Goal: Task Accomplishment & Management: Manage account settings

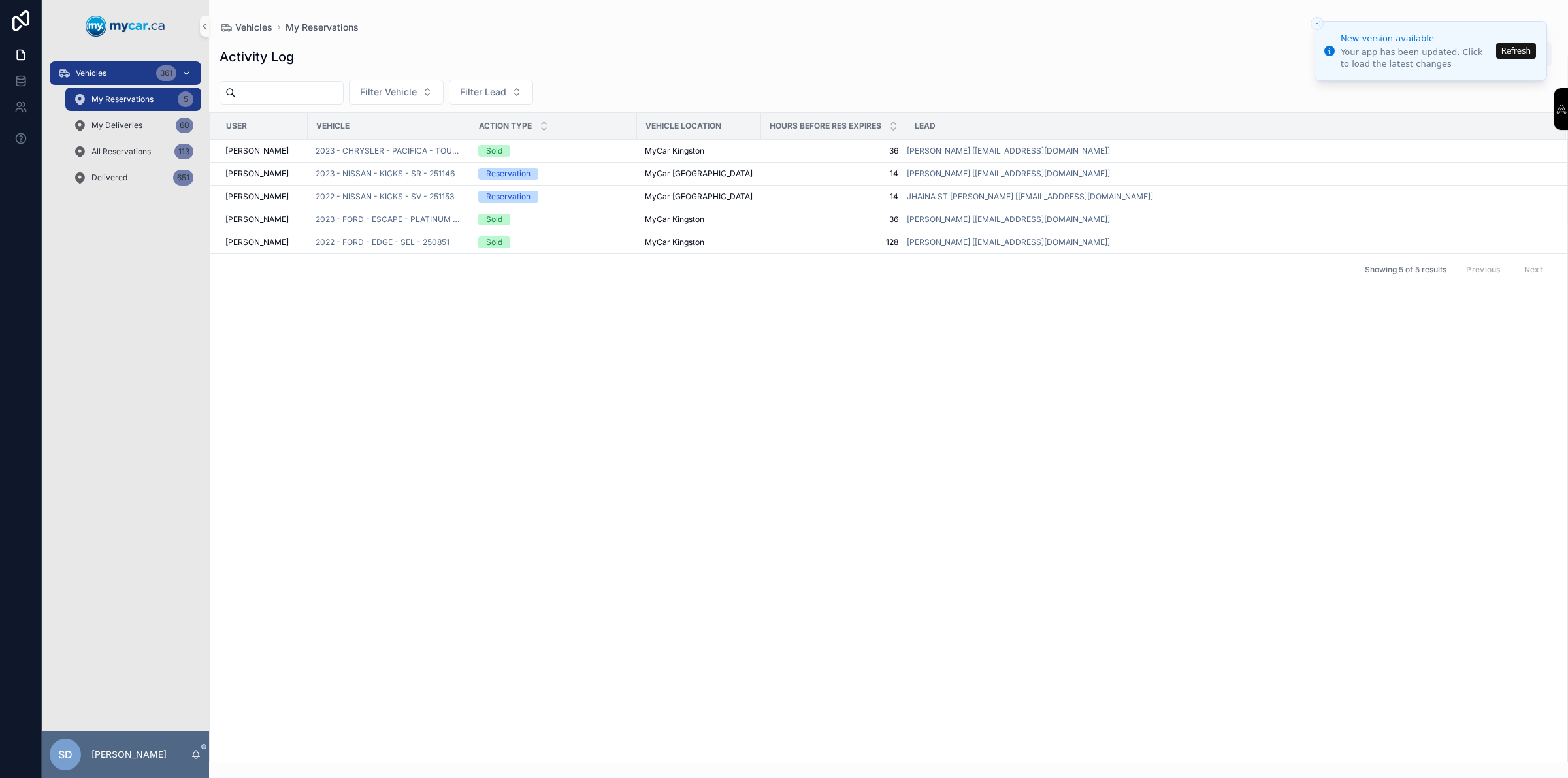
click at [148, 69] on div "Vehicles 361" at bounding box center [125, 73] width 136 height 21
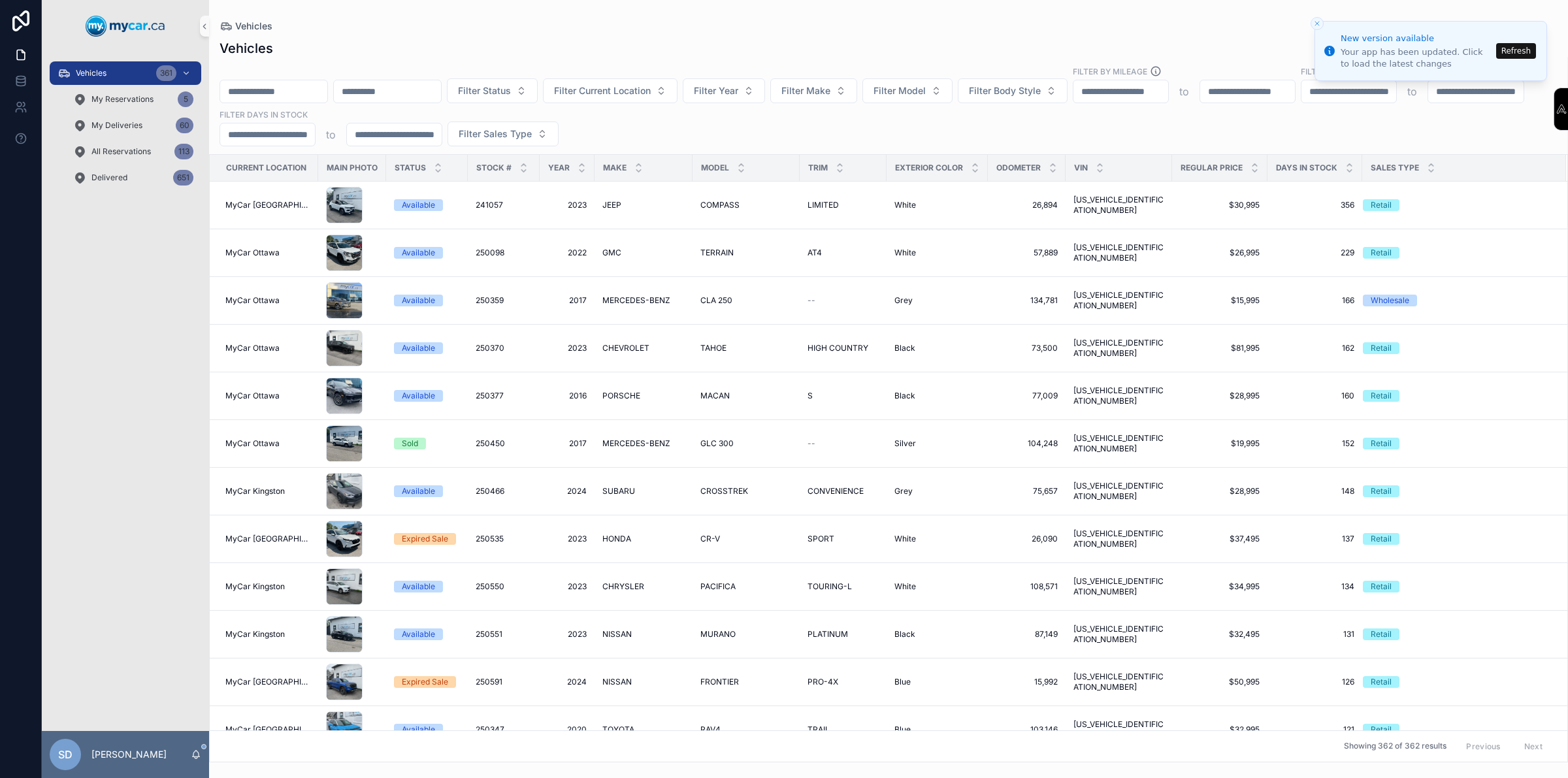
click at [318, 83] on input "scrollable content" at bounding box center [273, 91] width 107 height 18
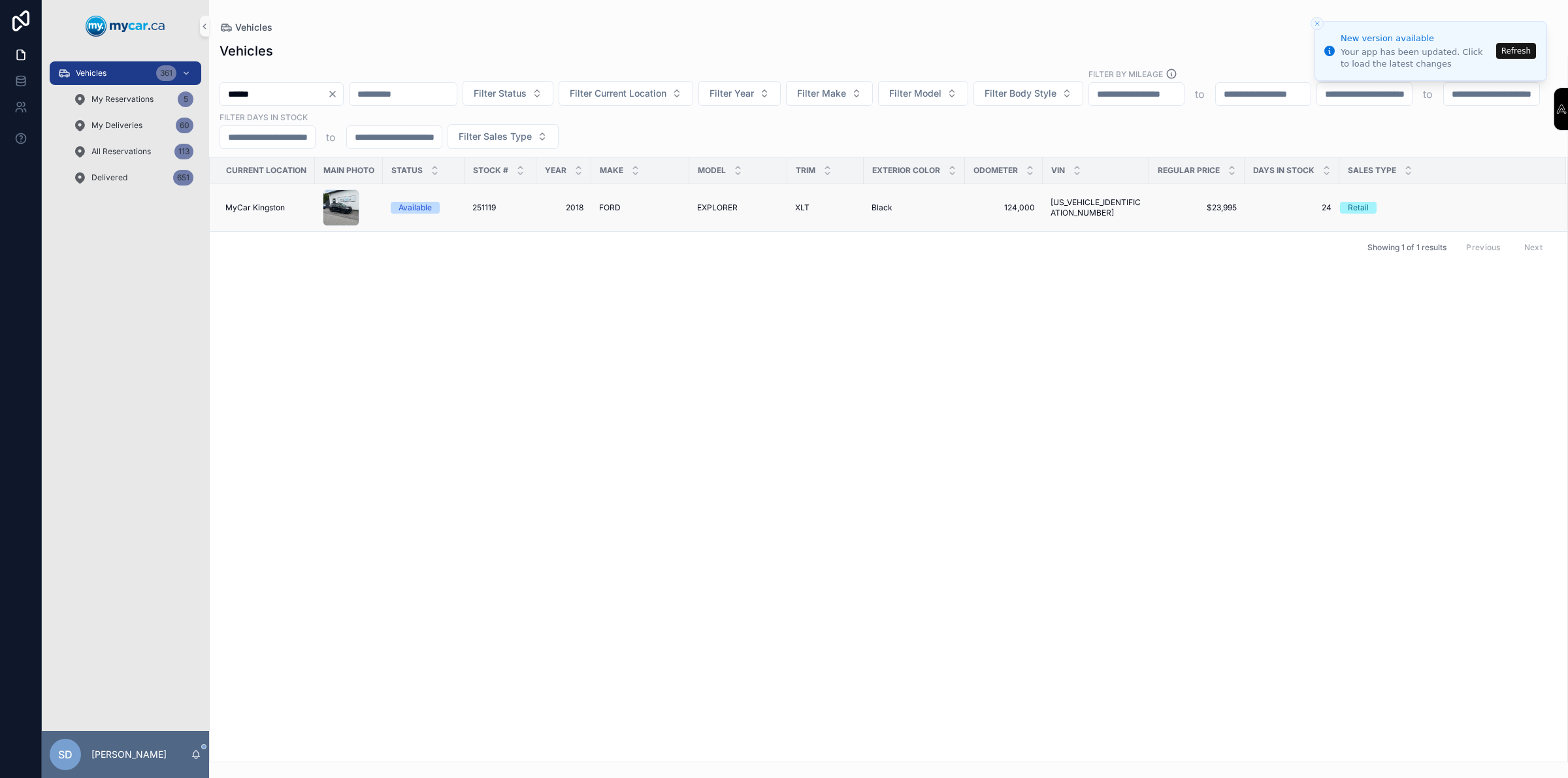
type input "******"
click at [425, 208] on div "Available" at bounding box center [415, 208] width 34 height 12
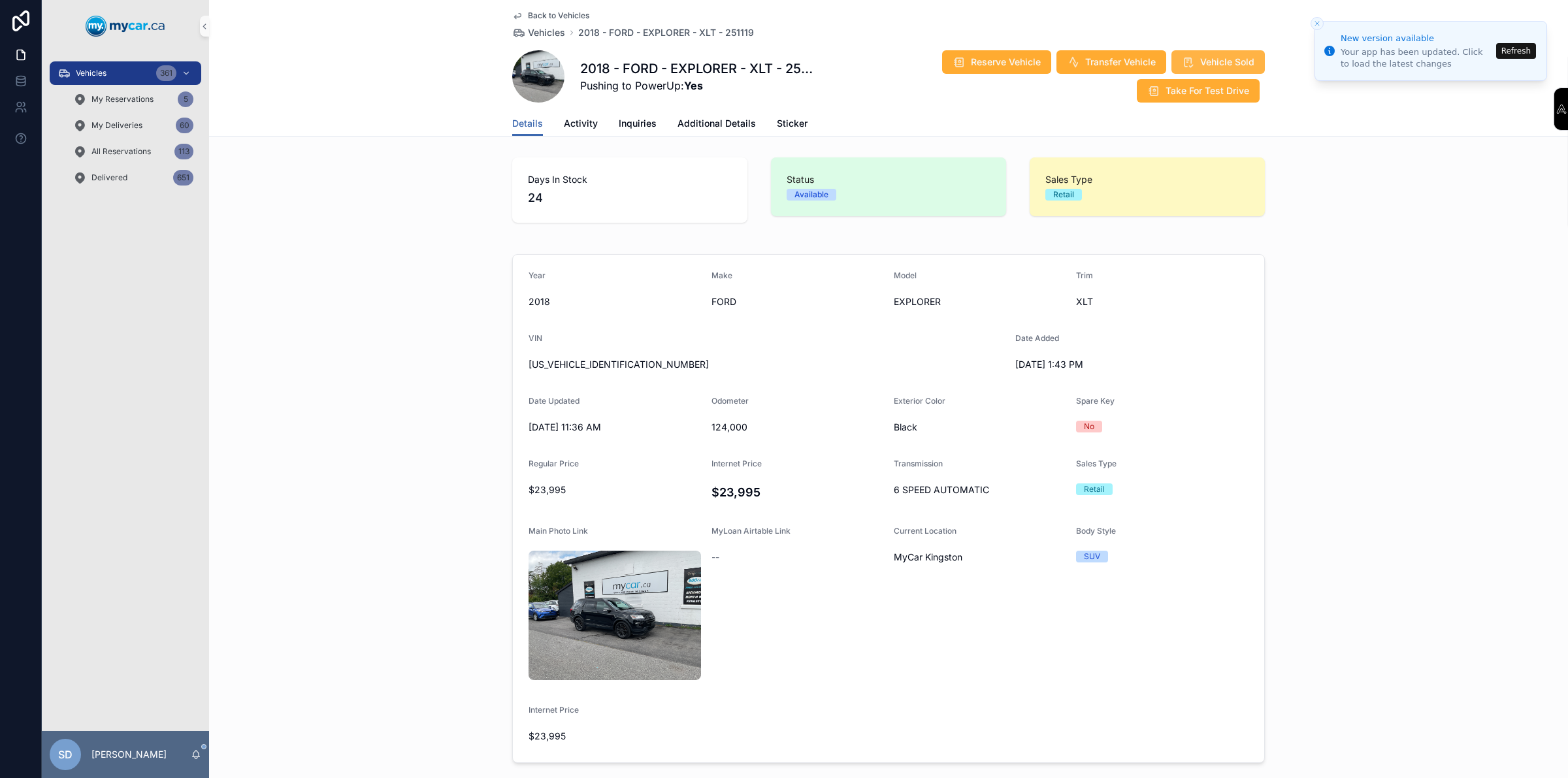
click at [1209, 63] on span "Vehicle Sold" at bounding box center [1227, 63] width 54 height 13
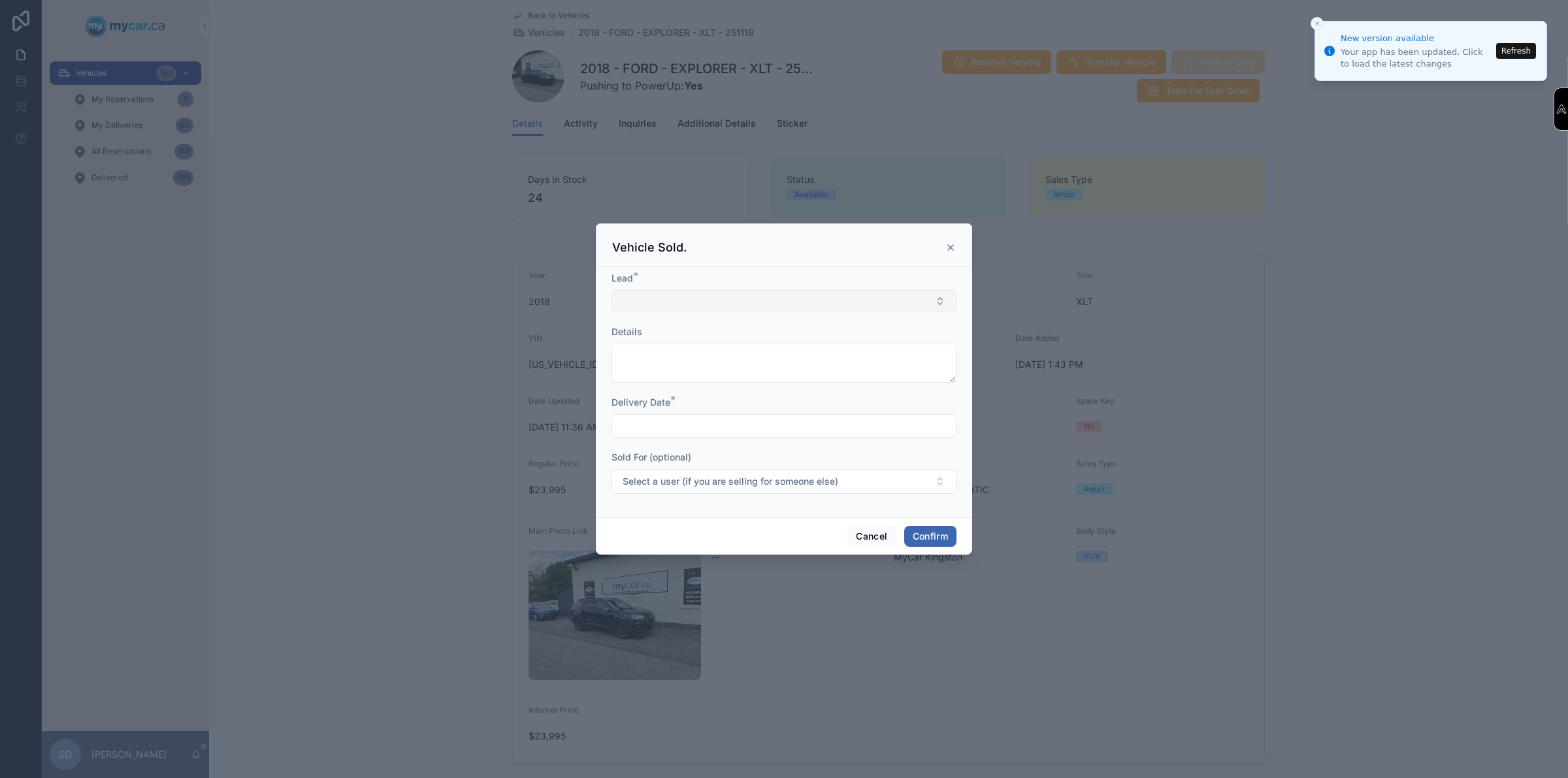
click at [704, 307] on button "Select Button" at bounding box center [784, 301] width 345 height 22
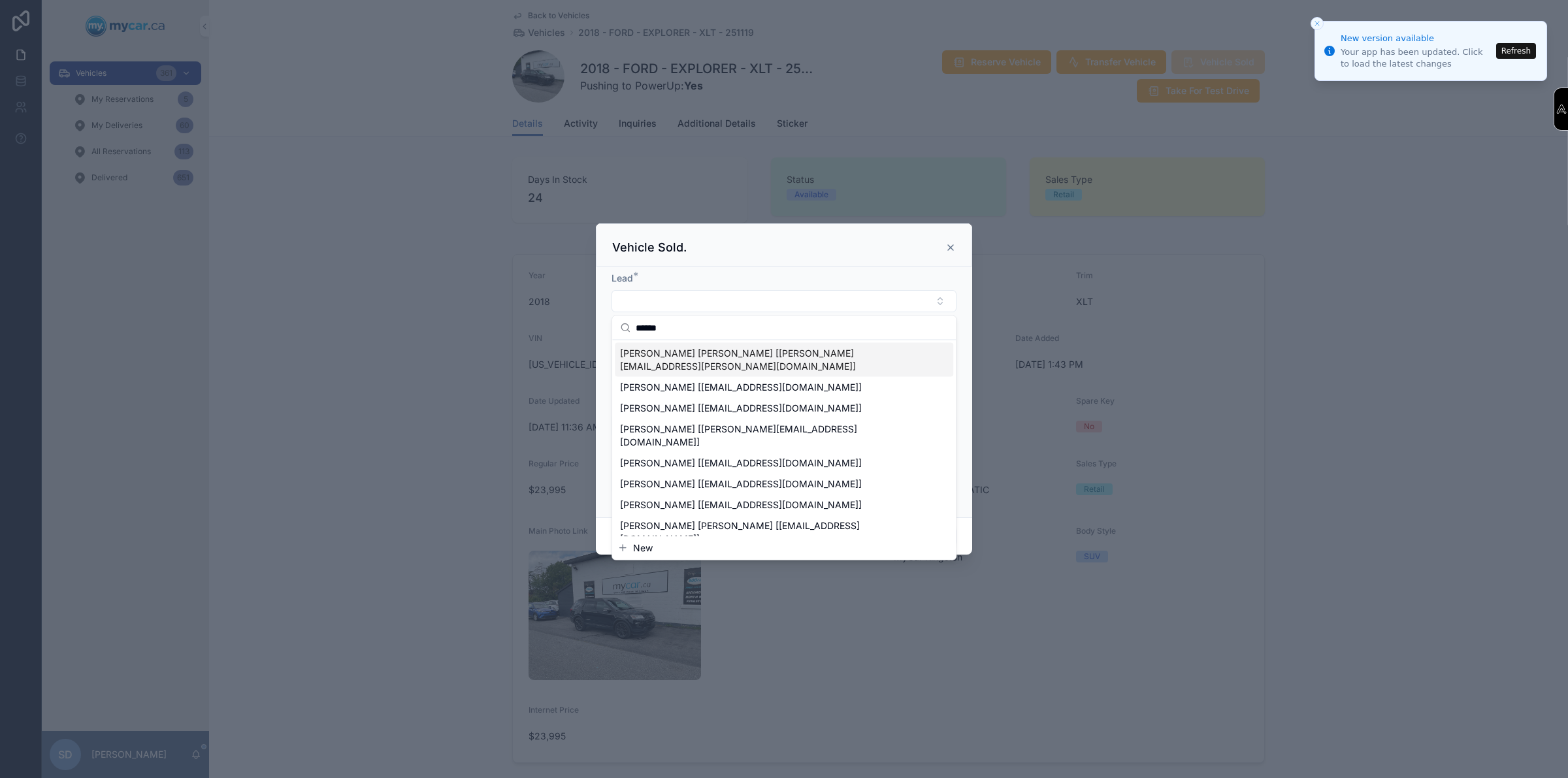
type input "******"
click at [678, 351] on span "[PERSON_NAME] [PERSON_NAME] [[PERSON_NAME][EMAIL_ADDRESS][PERSON_NAME][DOMAIN_N…" at bounding box center [776, 360] width 312 height 26
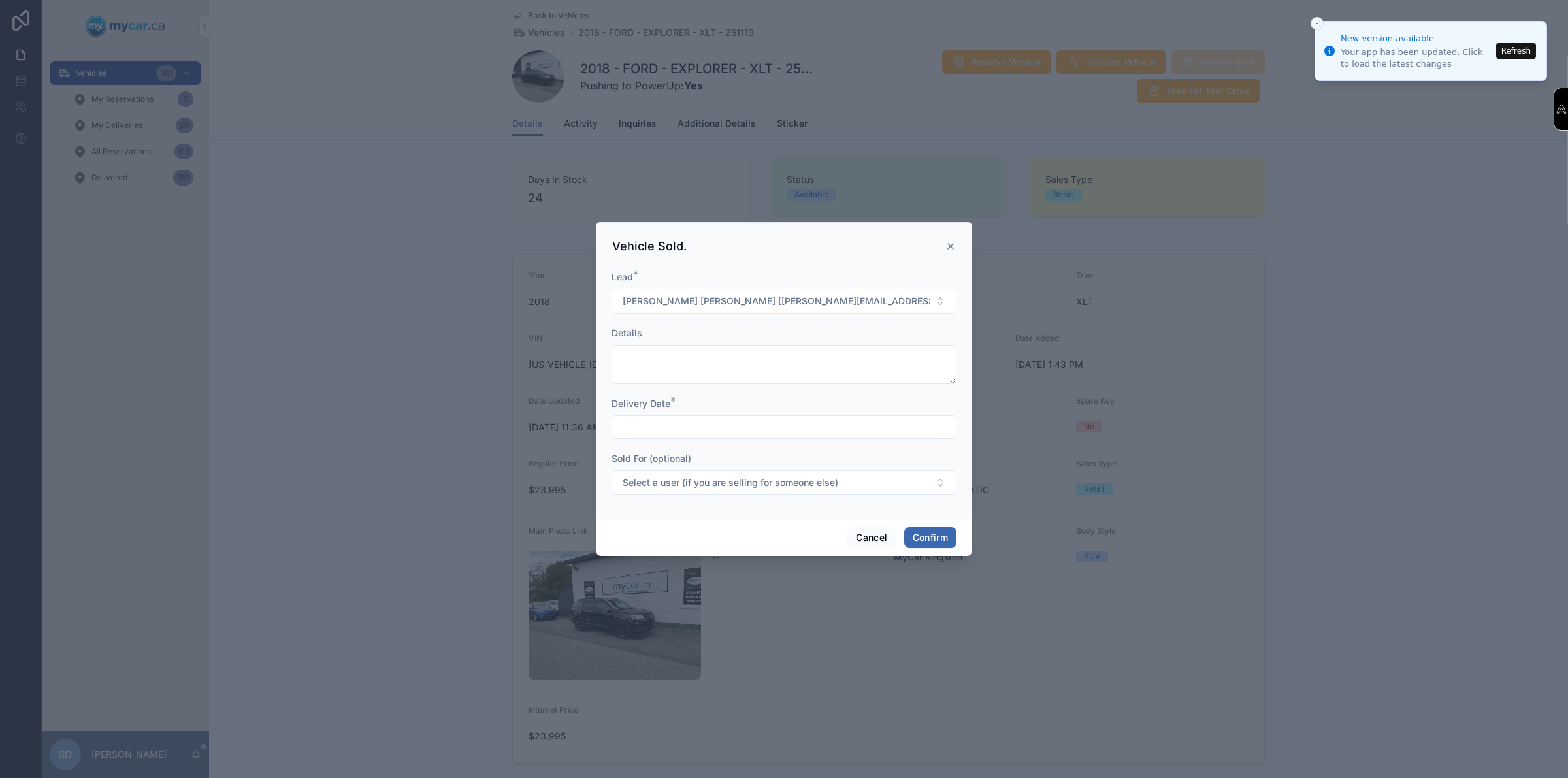
click at [650, 422] on input "text" at bounding box center [784, 427] width 343 height 18
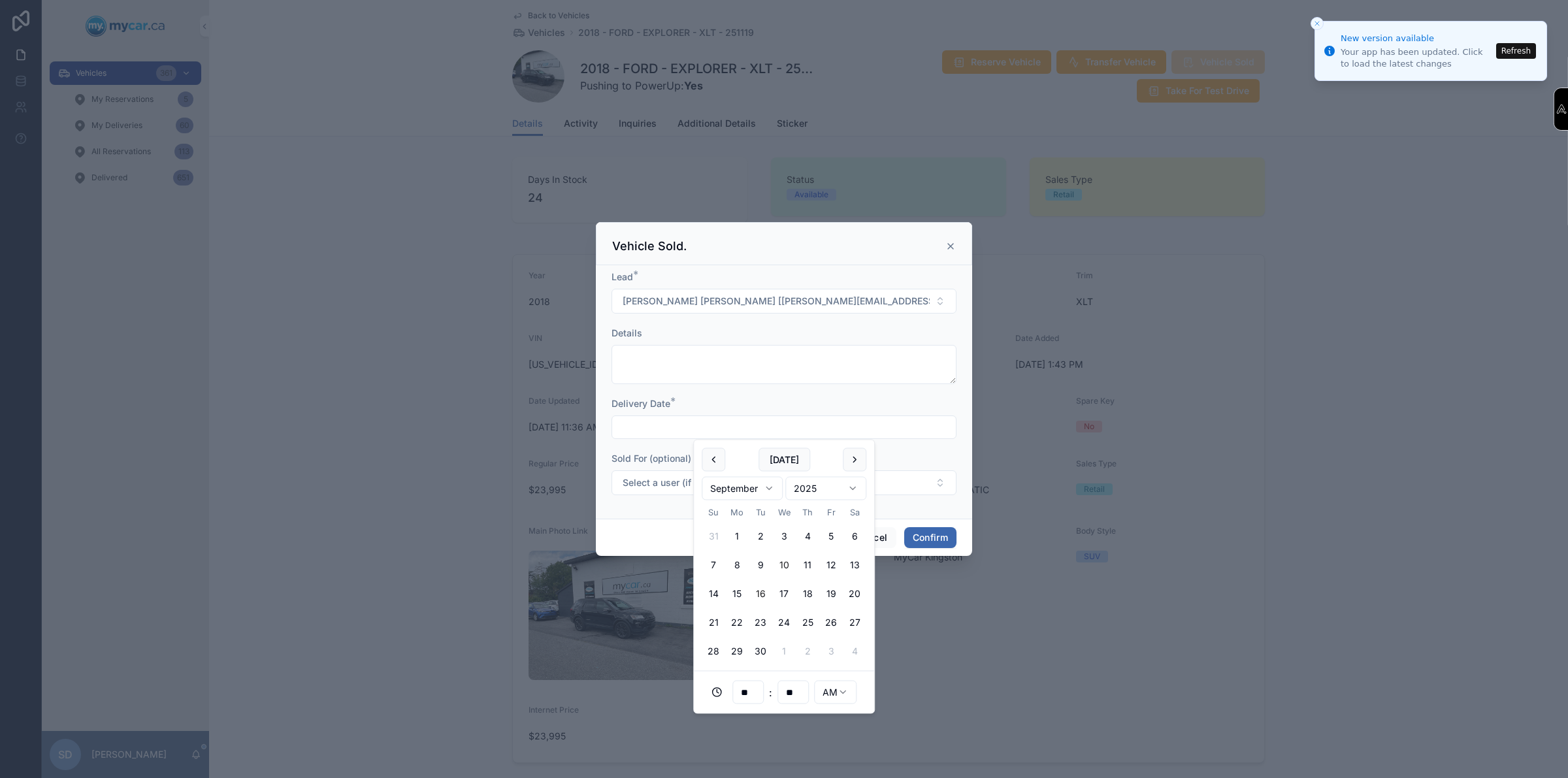
click at [759, 596] on button "16" at bounding box center [760, 593] width 23 height 23
type input "**********"
click at [928, 537] on button "Confirm" at bounding box center [930, 538] width 52 height 21
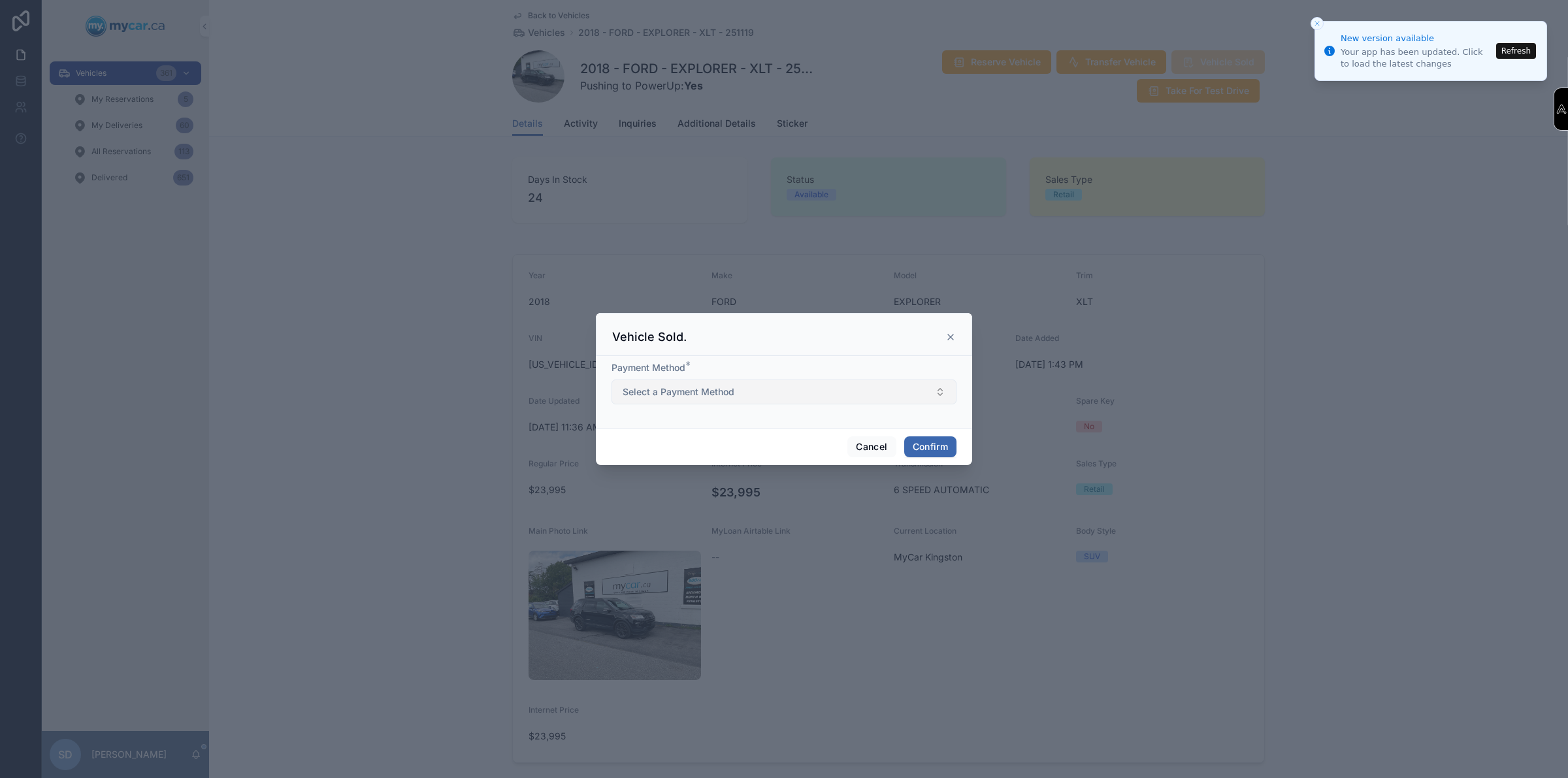
click at [765, 392] on button "Select a Payment Method" at bounding box center [784, 392] width 345 height 25
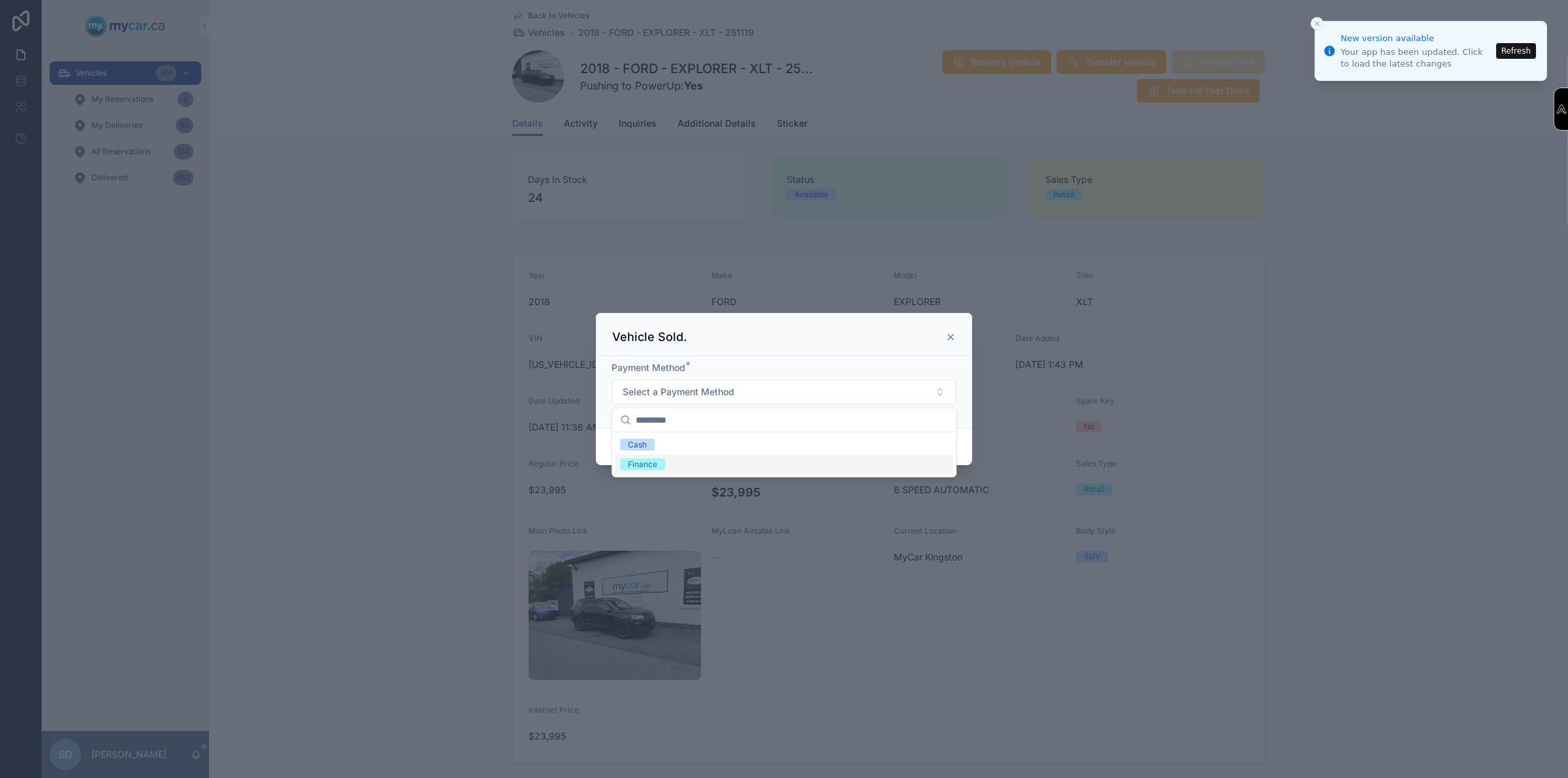
click at [628, 466] on div "Finance" at bounding box center [642, 464] width 30 height 12
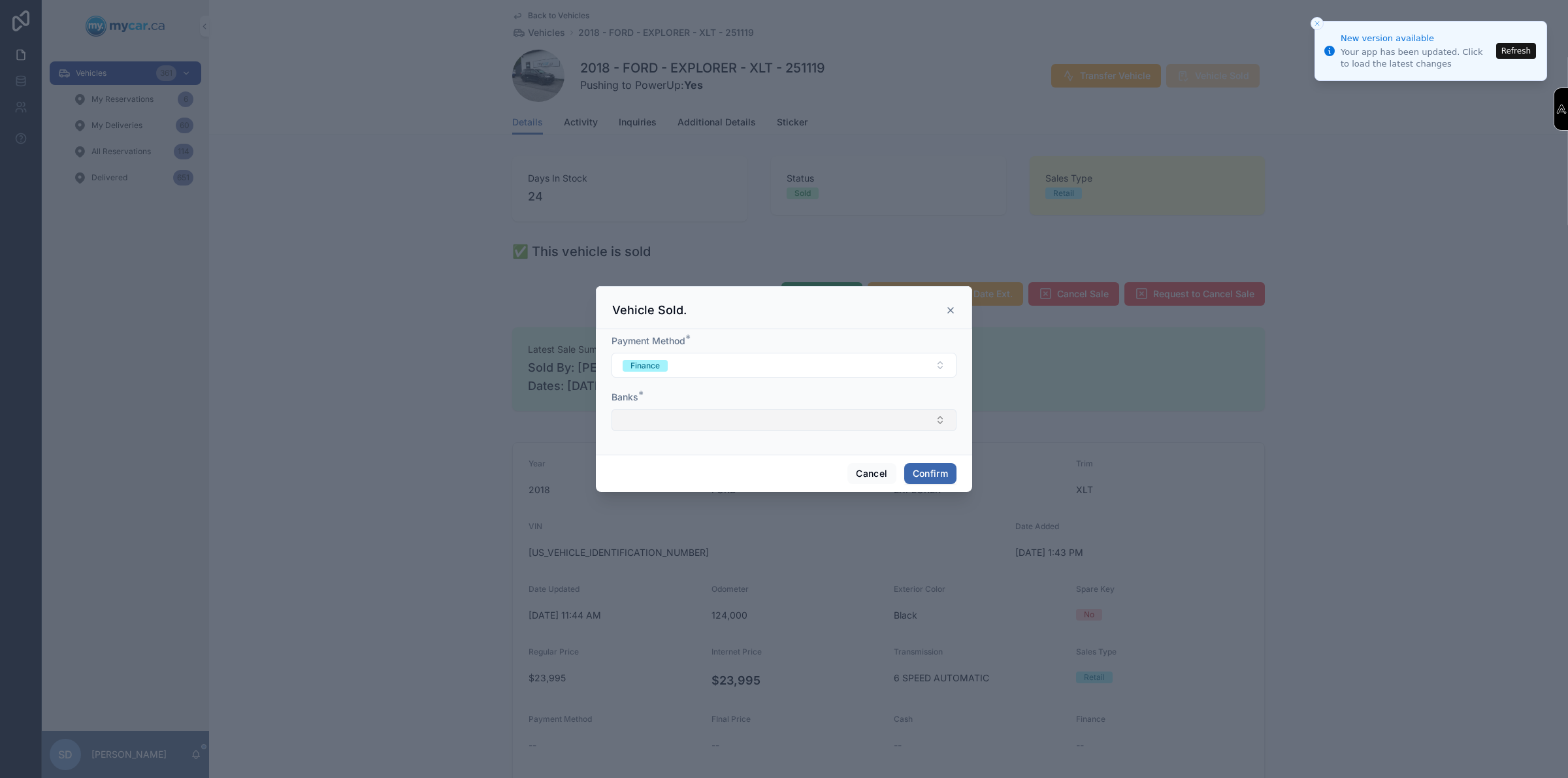
click at [673, 415] on button "Select Button" at bounding box center [784, 419] width 345 height 22
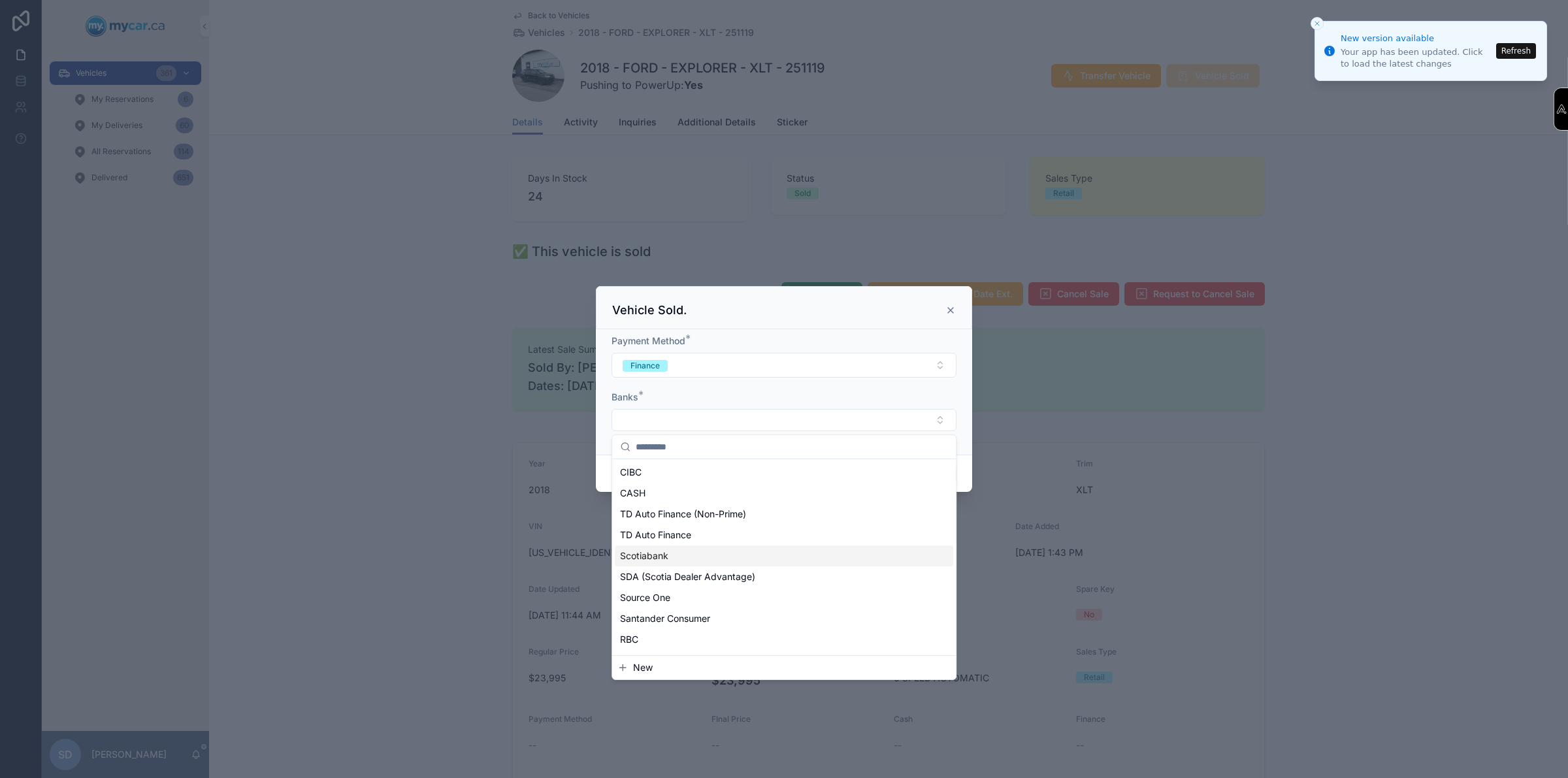
click at [666, 561] on span "Scotiabank" at bounding box center [644, 556] width 48 height 13
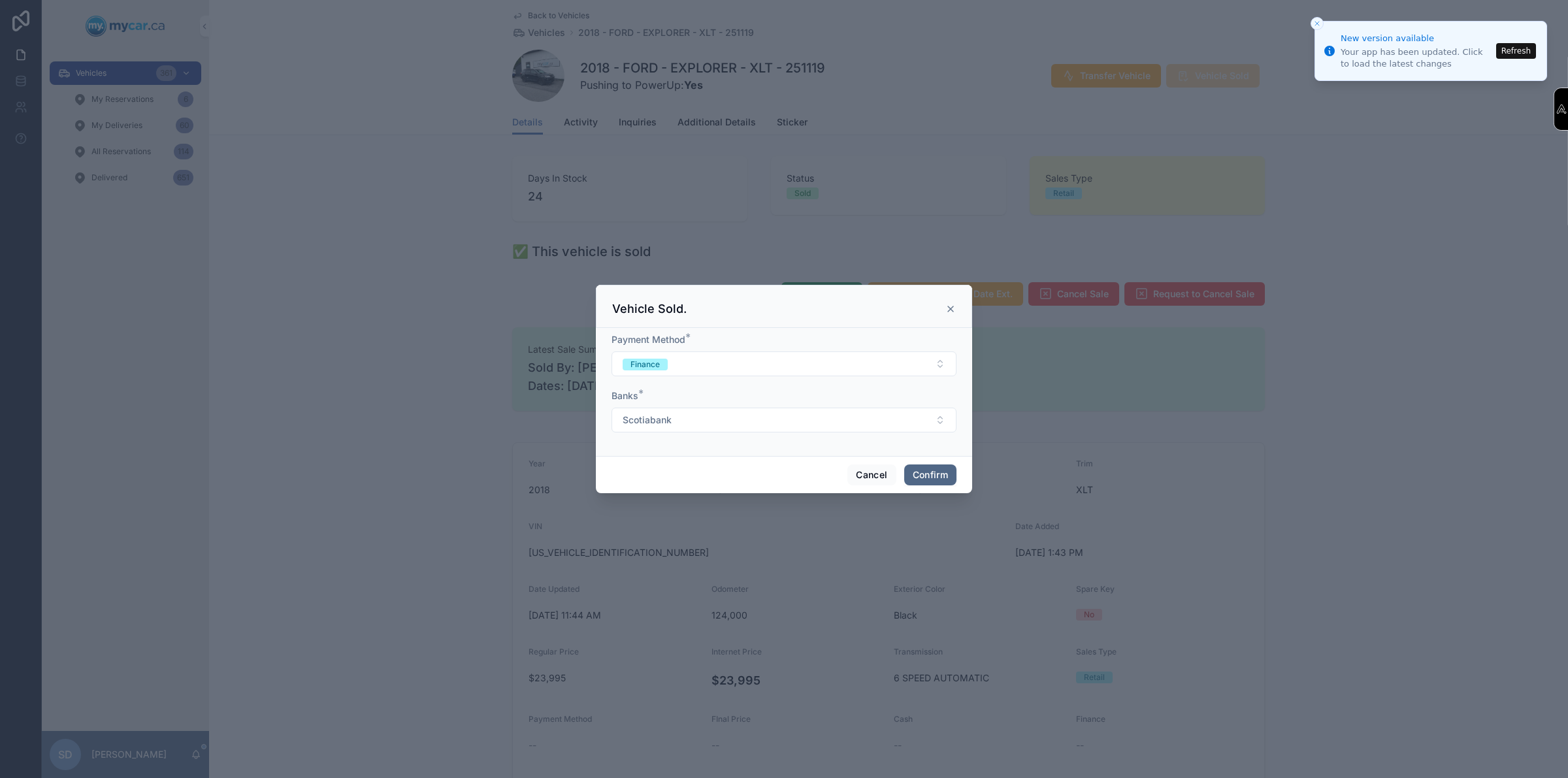
click at [926, 480] on button "Confirm" at bounding box center [930, 475] width 52 height 21
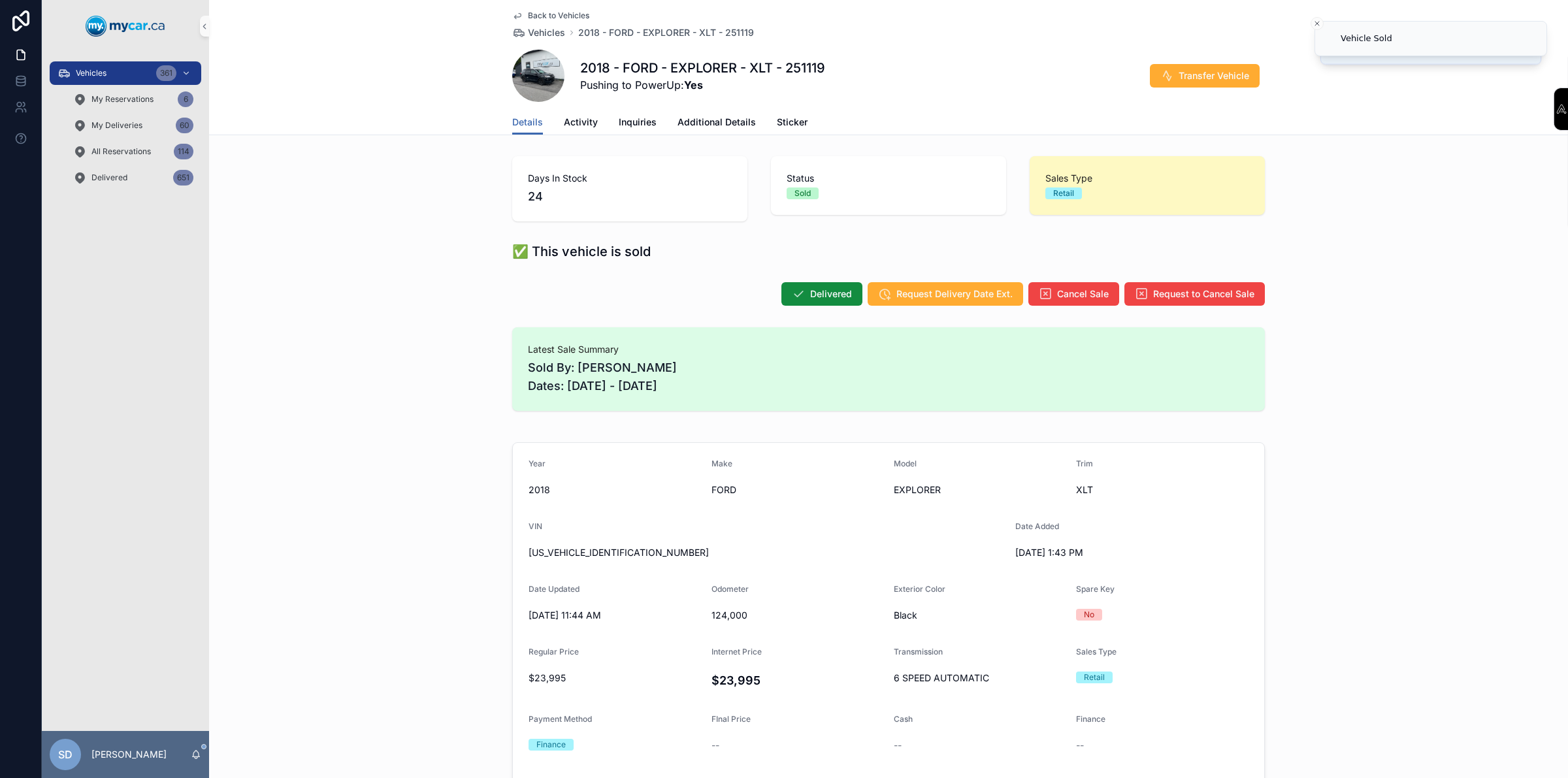
click at [582, 556] on span "[US_VEHICLE_IDENTIFICATION_NUMBER]" at bounding box center [766, 553] width 476 height 13
copy span "[US_VEHICLE_IDENTIFICATION_NUMBER]"
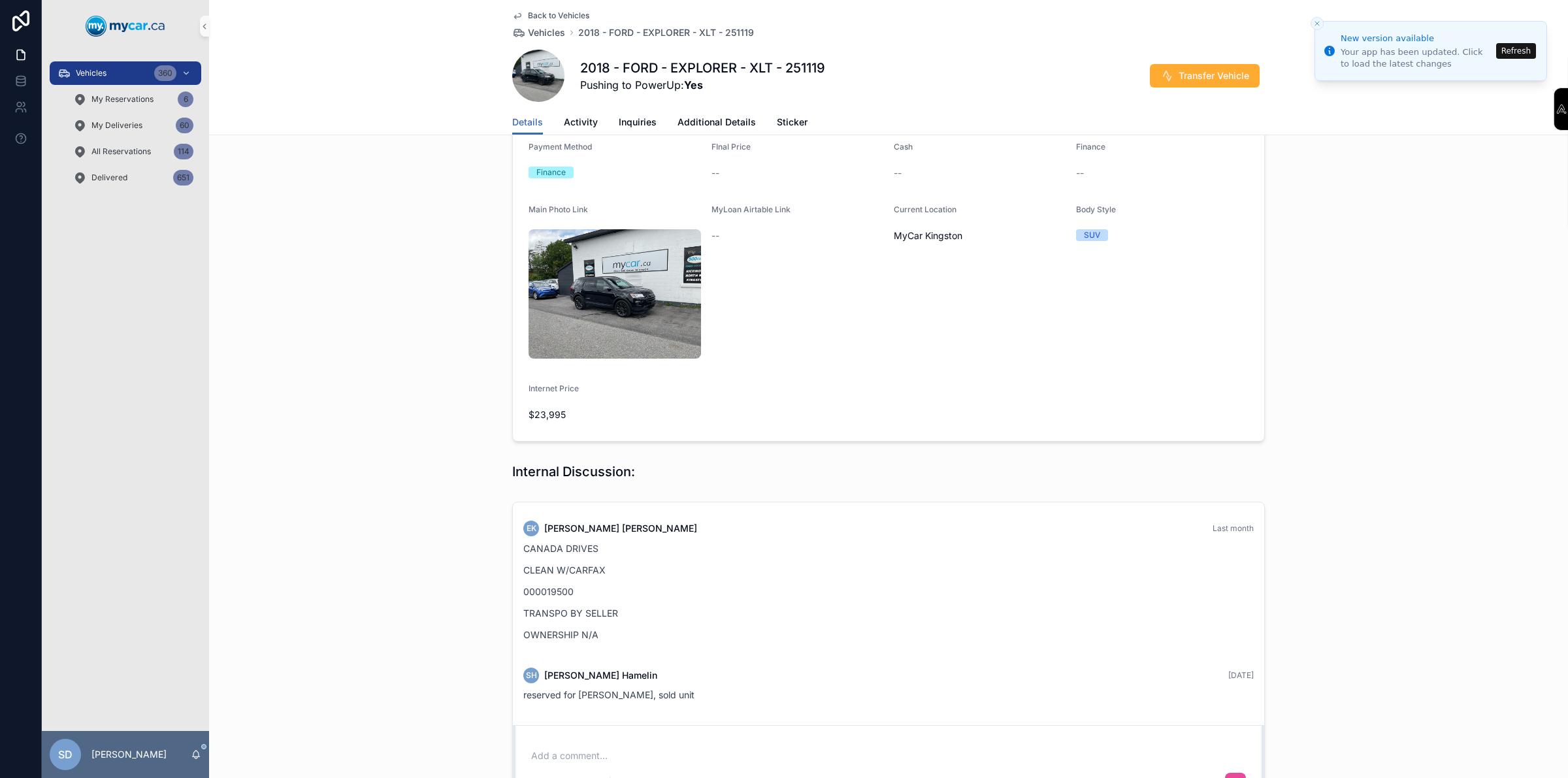
scroll to position [582, 0]
